Goal: Find specific page/section: Find specific page/section

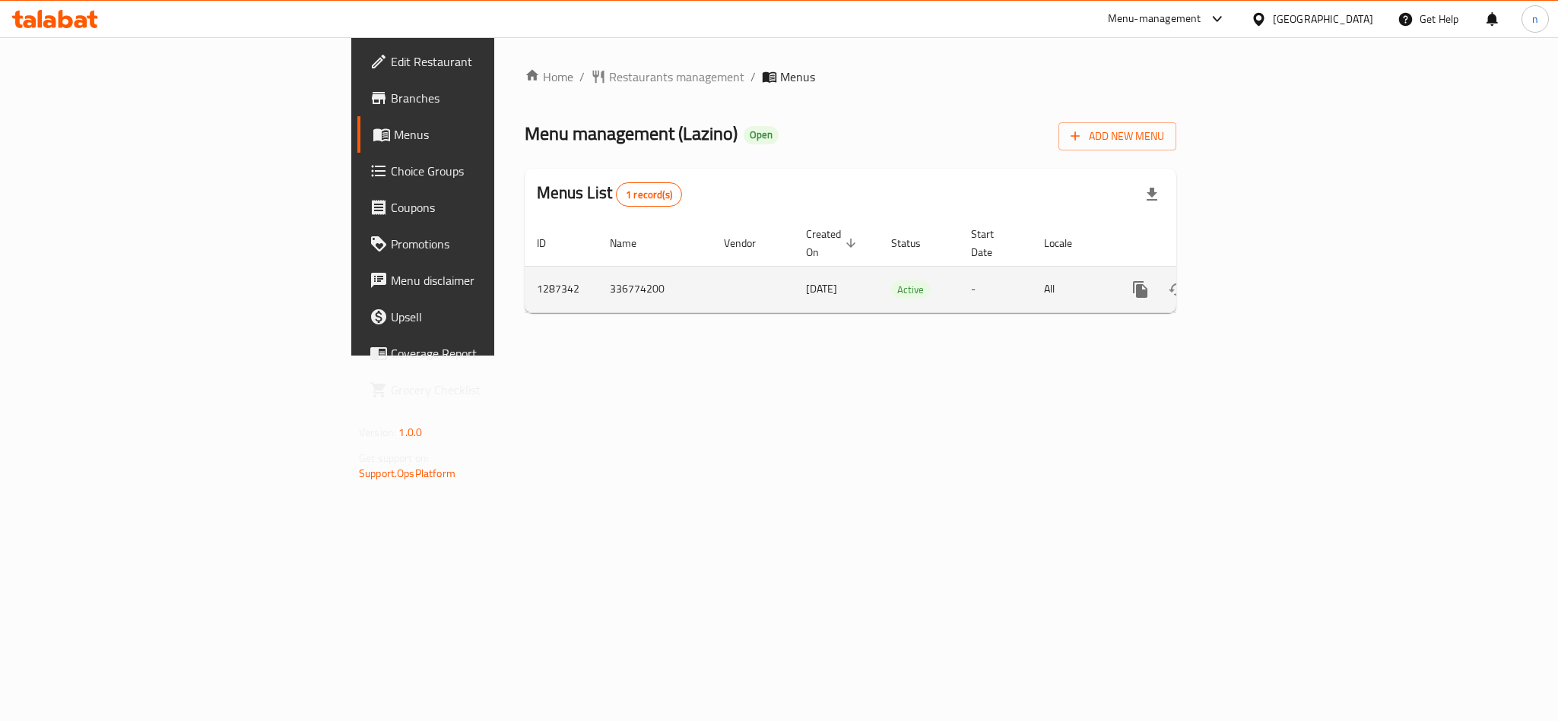
click at [1259, 281] on icon "enhanced table" at bounding box center [1250, 290] width 18 height 18
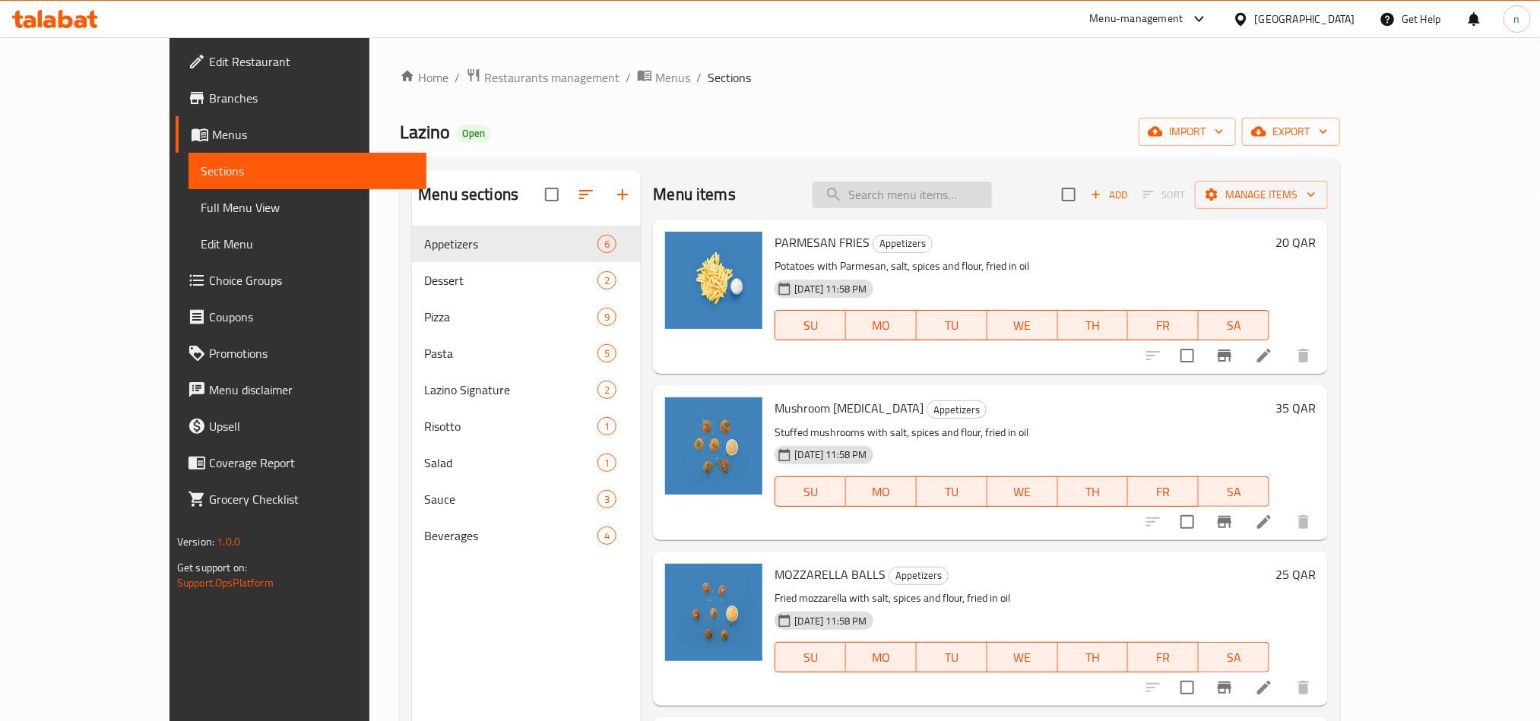
click at [970, 205] on input "search" at bounding box center [902, 195] width 179 height 27
paste input "Build Your Own Pasta"
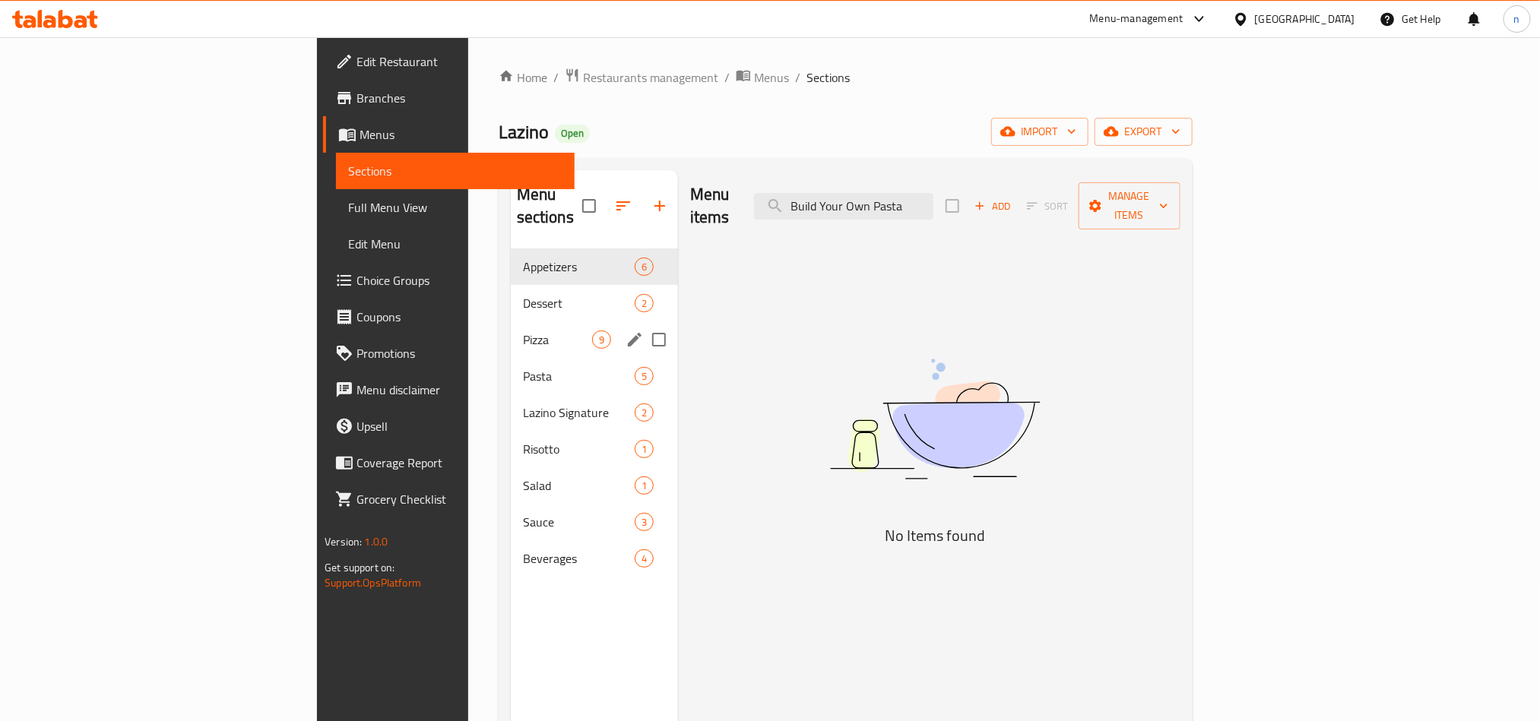
type input "Build Your Own Pasta"
click at [523, 367] on span "Pasta" at bounding box center [557, 376] width 69 height 18
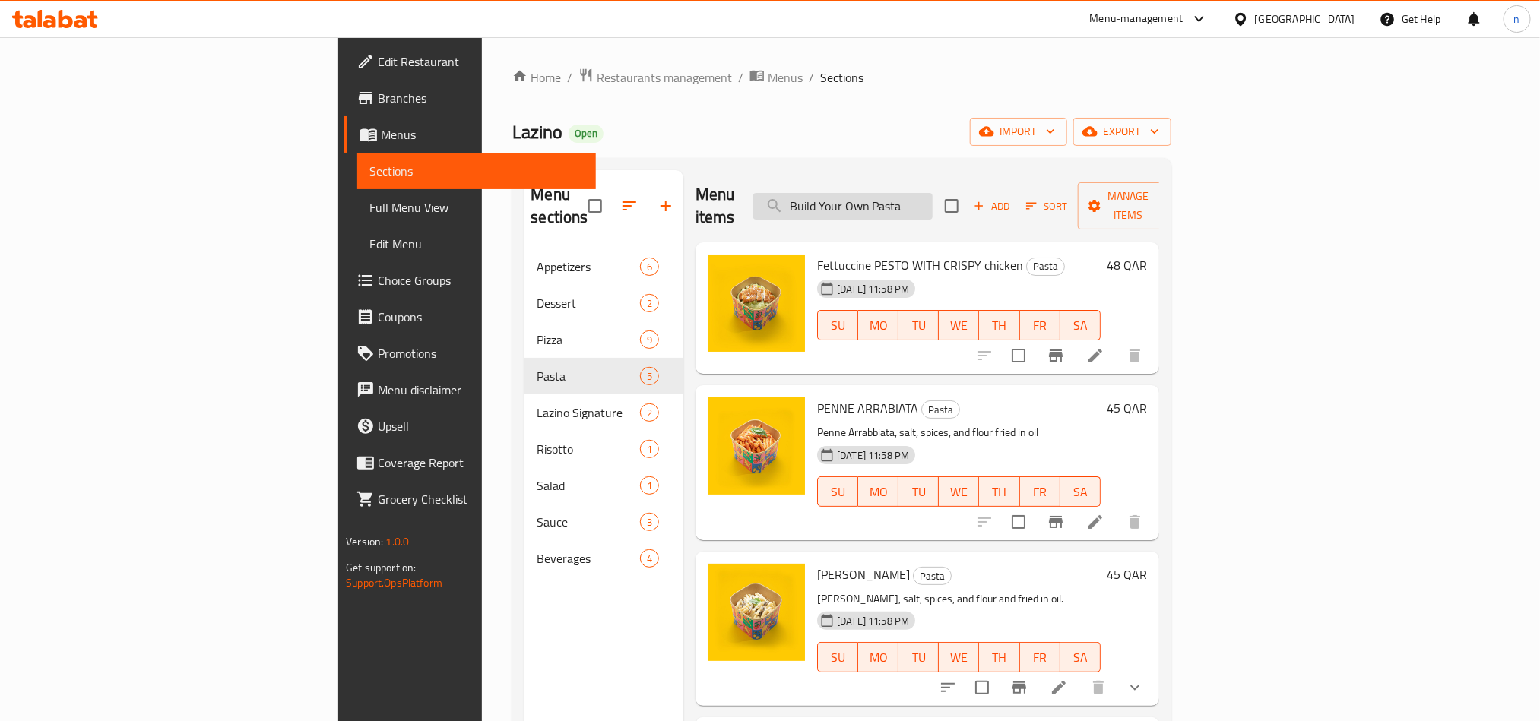
click at [933, 198] on input "Build Your Own Pasta" at bounding box center [842, 206] width 179 height 27
click at [69, 21] on icon at bounding box center [66, 19] width 14 height 18
